Goal: Find contact information: Find contact information

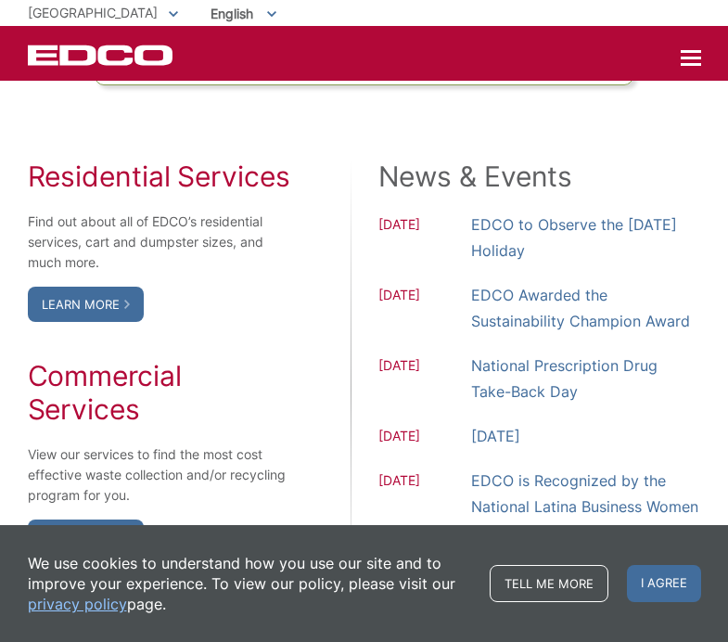
scroll to position [1529, 0]
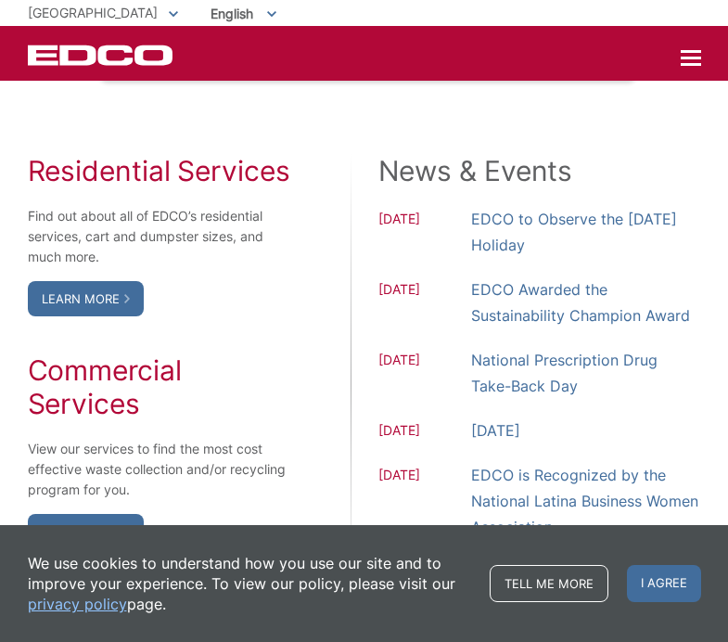
click at [84, 316] on link "Learn More" at bounding box center [86, 298] width 116 height 35
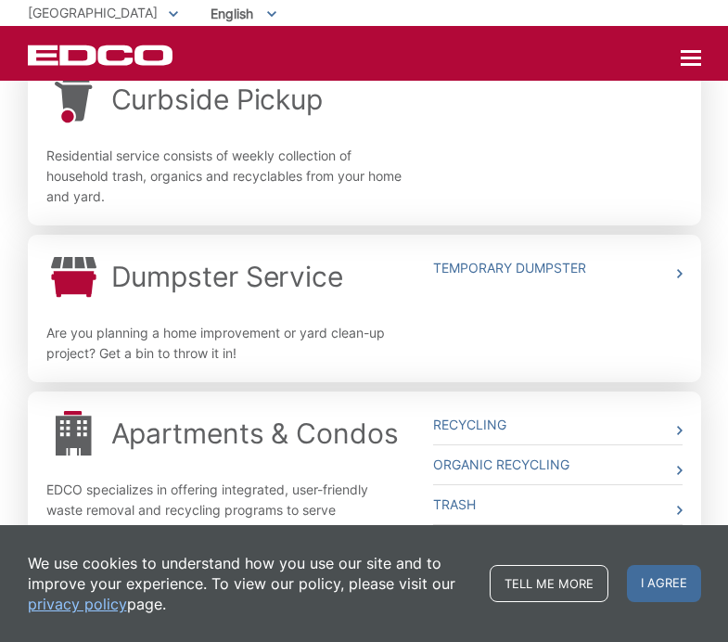
scroll to position [620, 0]
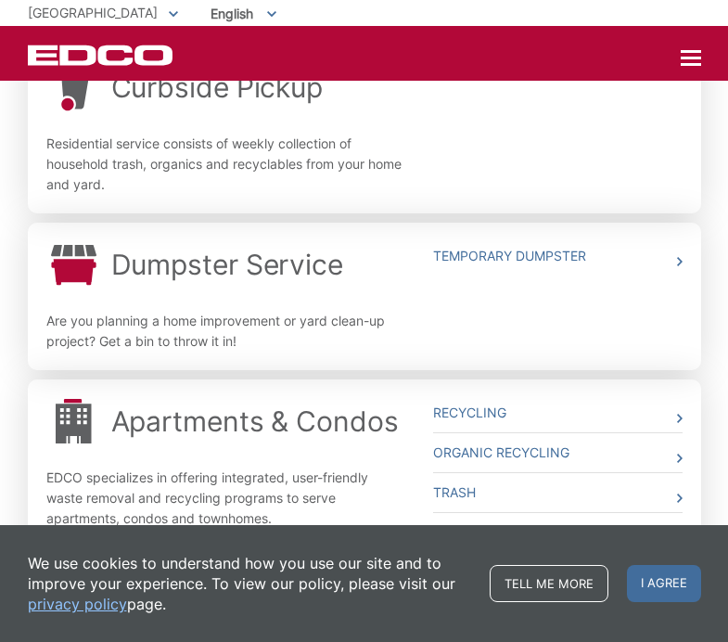
click at [472, 253] on link "Temporary Dumpster" at bounding box center [557, 256] width 249 height 39
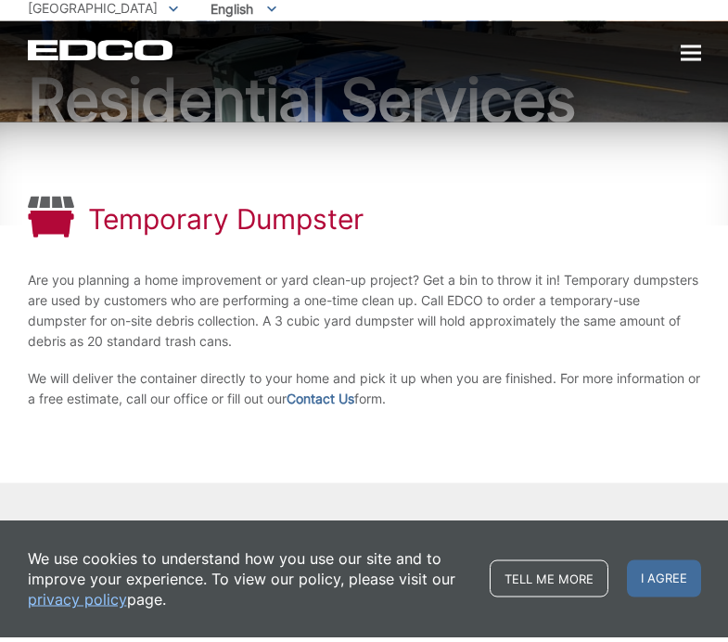
scroll to position [105, 0]
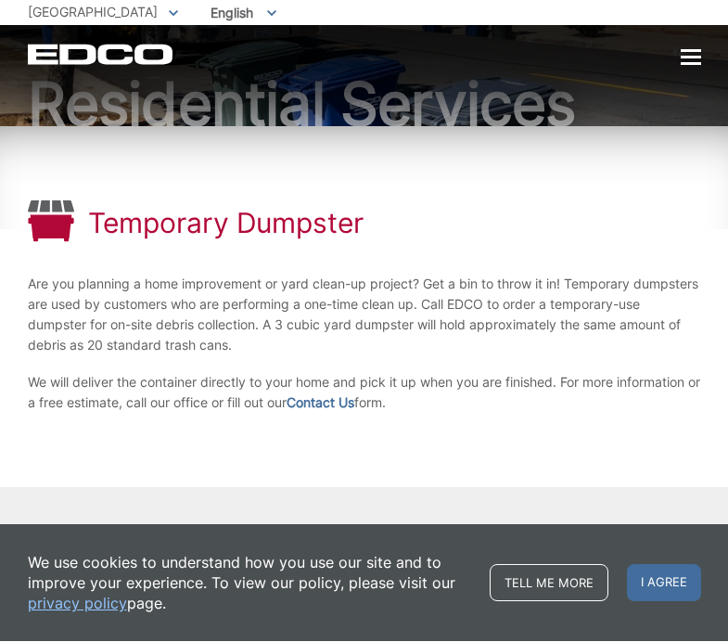
click at [322, 408] on link "Contact Us" at bounding box center [321, 403] width 68 height 20
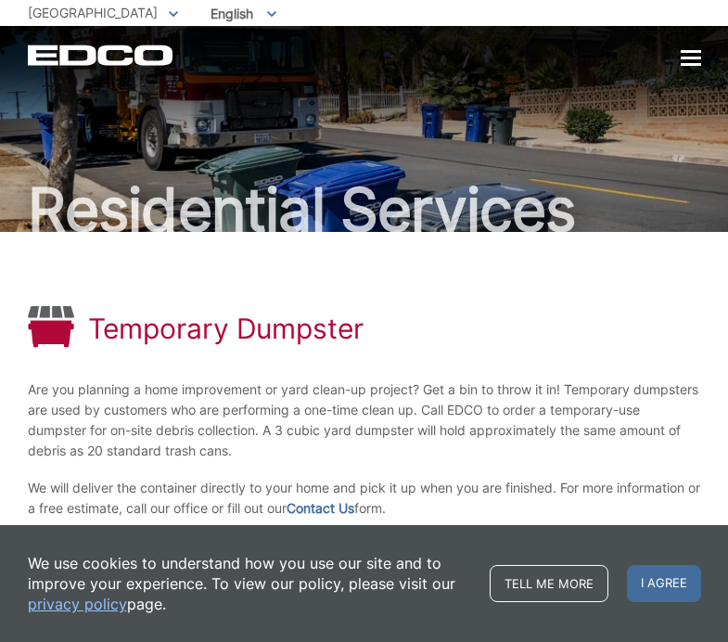
scroll to position [162, 0]
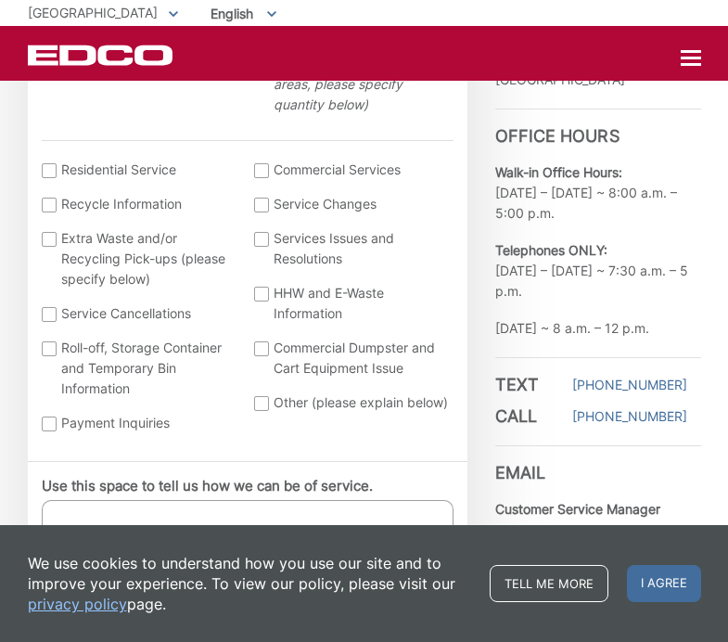
scroll to position [727, 0]
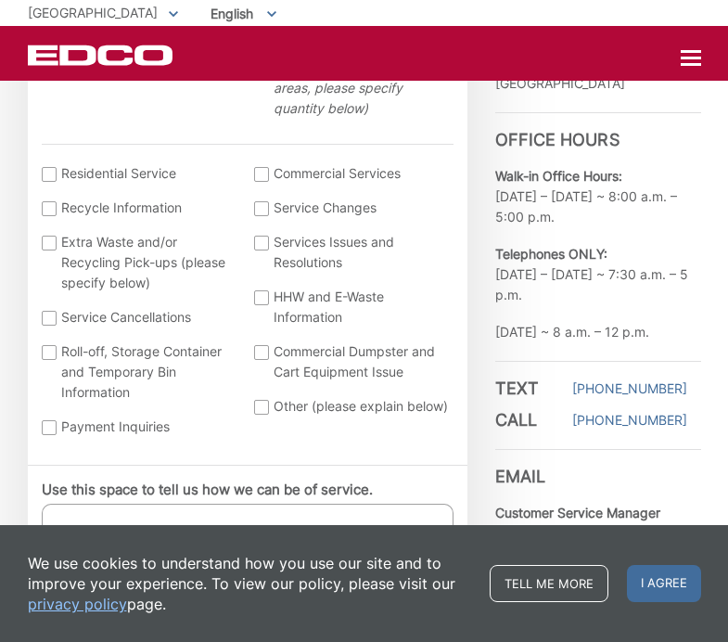
click at [51, 352] on div at bounding box center [49, 352] width 15 height 15
click at [0, 0] on input "Roll-off, Storage Container and Temporary Bin Information" at bounding box center [0, 0] width 0 height 0
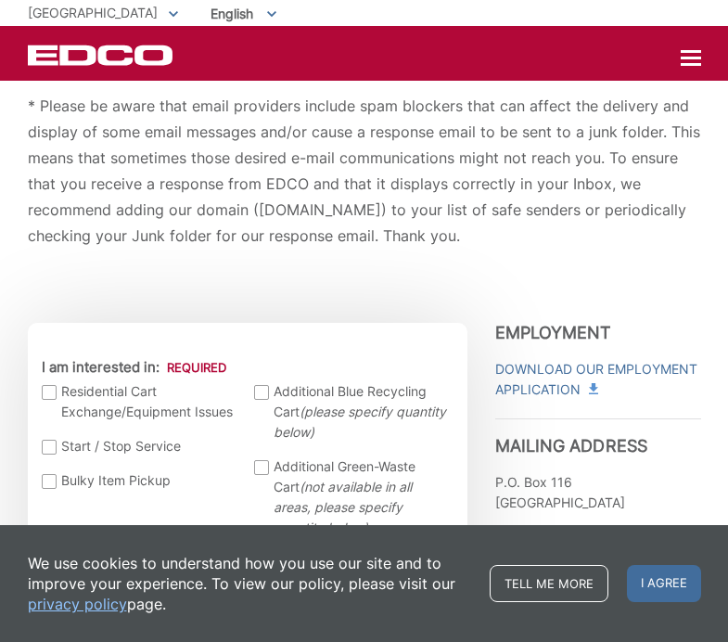
scroll to position [282, 0]
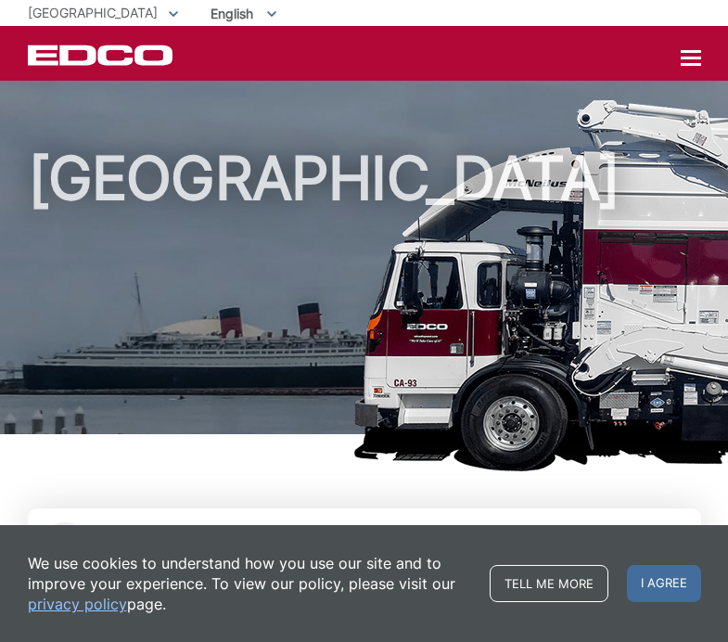
scroll to position [1586, 0]
